Goal: Find specific page/section: Find specific page/section

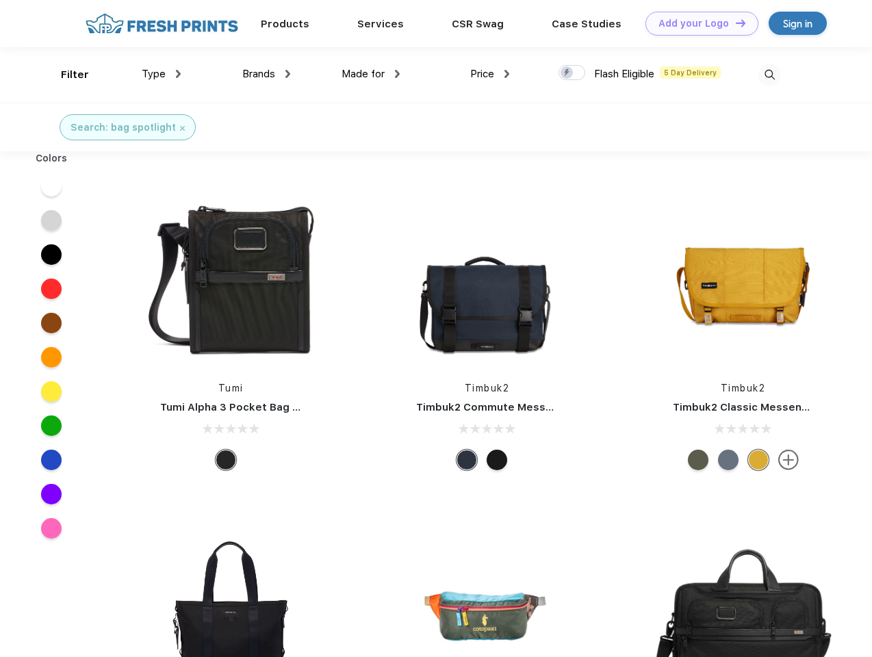
scroll to position [1, 0]
click at [697, 23] on link "Add your Logo Design Tool" at bounding box center [702, 24] width 113 height 24
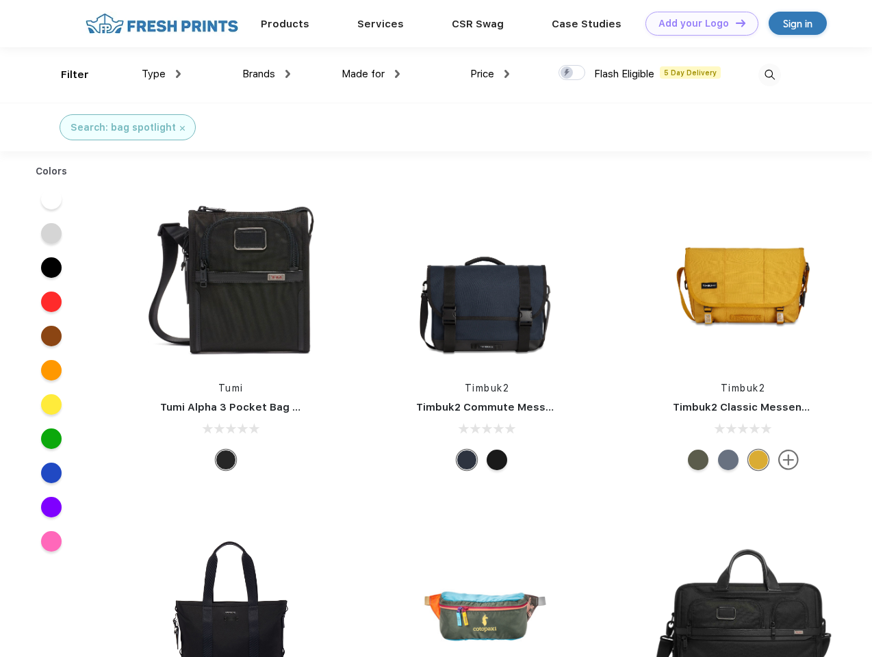
click at [0, 0] on div "Design Tool" at bounding box center [0, 0] width 0 height 0
click at [735, 23] on link "Add your Logo Design Tool" at bounding box center [702, 24] width 113 height 24
click at [66, 75] on div "Filter" at bounding box center [75, 75] width 28 height 16
click at [162, 74] on span "Type" at bounding box center [154, 74] width 24 height 12
click at [266, 74] on span "Brands" at bounding box center [258, 74] width 33 height 12
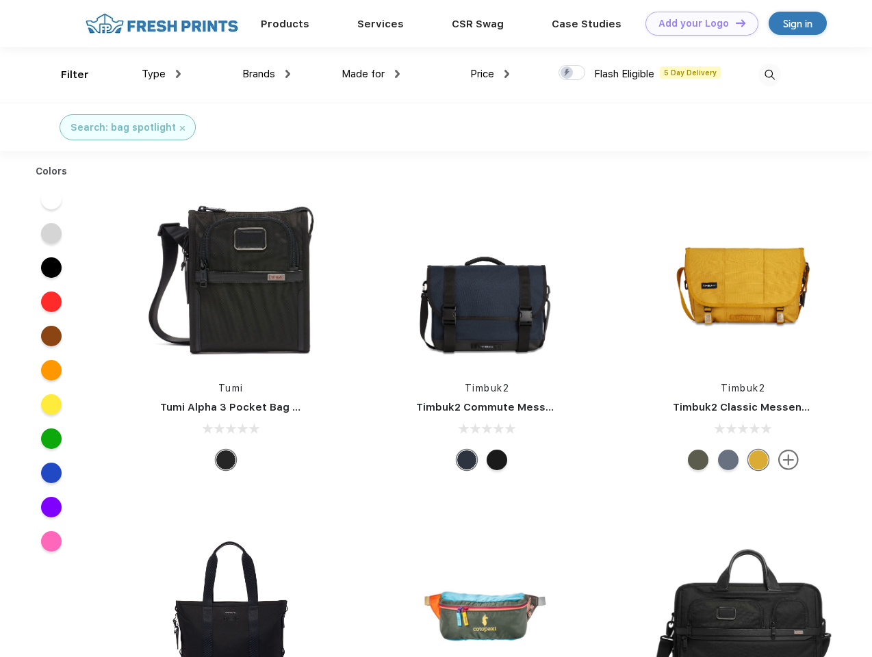
click at [371, 74] on span "Made for" at bounding box center [363, 74] width 43 height 12
click at [490, 74] on span "Price" at bounding box center [482, 74] width 24 height 12
click at [572, 73] on div at bounding box center [572, 72] width 27 height 15
click at [568, 73] on input "checkbox" at bounding box center [563, 68] width 9 height 9
click at [769, 75] on img at bounding box center [769, 75] width 23 height 23
